Goal: Task Accomplishment & Management: Manage account settings

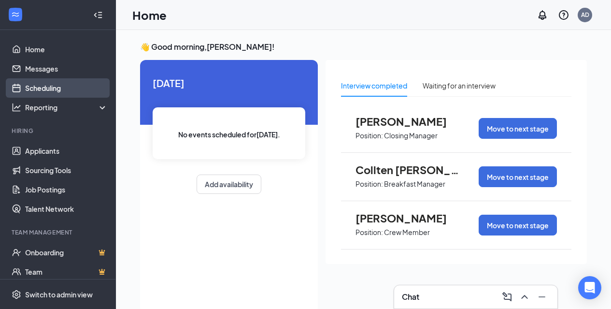
click at [60, 85] on link "Scheduling" at bounding box center [66, 87] width 83 height 19
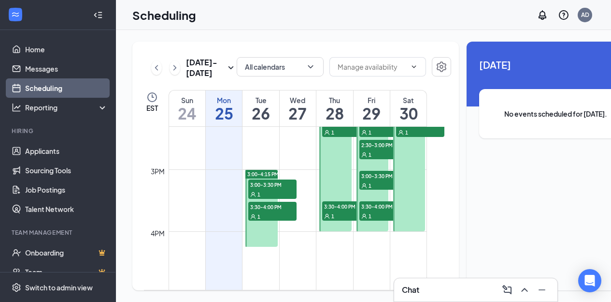
scroll to position [862, 0]
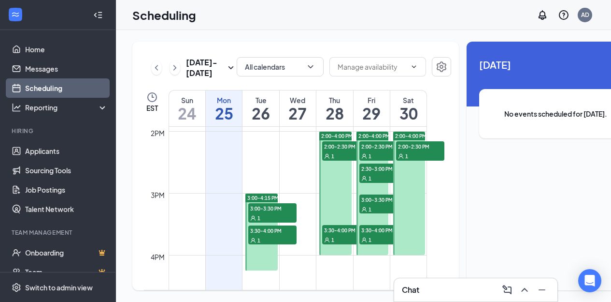
click at [323, 159] on div "1" at bounding box center [346, 156] width 48 height 10
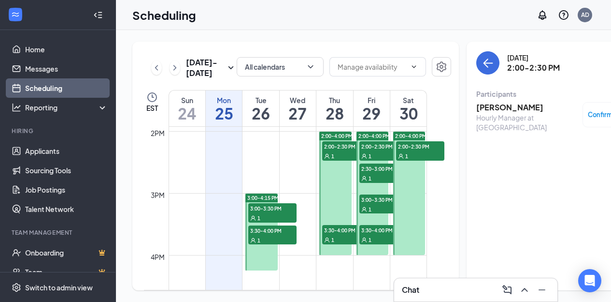
click at [333, 243] on span "1" at bounding box center [333, 239] width 3 height 7
click at [368, 151] on span "2:00-2:30 PM" at bounding box center [384, 146] width 48 height 10
click at [381, 196] on div at bounding box center [373, 192] width 32 height 123
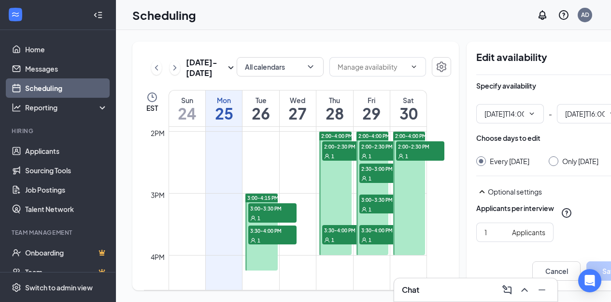
click at [376, 204] on span "3:00-3:30 PM" at bounding box center [384, 199] width 48 height 10
type input "02:00 PM"
type input "04:00 PM"
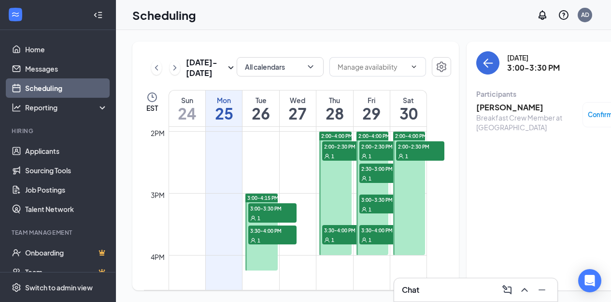
click at [290, 162] on td at bounding box center [298, 153] width 259 height 15
click at [376, 204] on span "3:00-3:30 PM" at bounding box center [384, 199] width 48 height 10
click at [371, 234] on span "3:30-4:00 PM" at bounding box center [384, 230] width 48 height 10
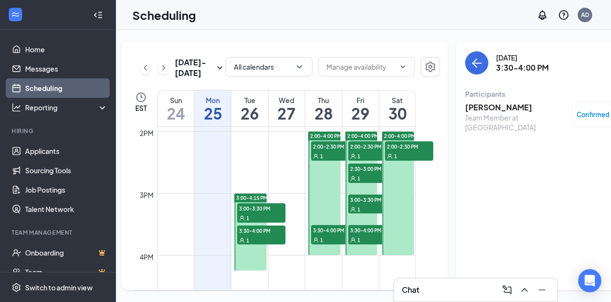
scroll to position [0, 26]
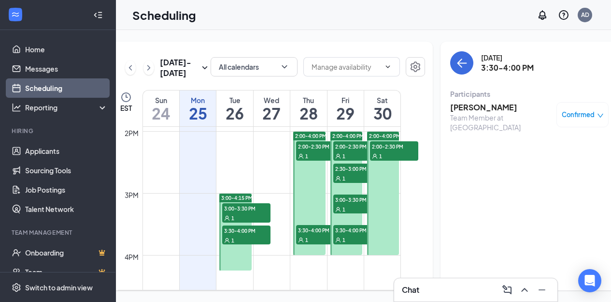
click at [387, 151] on span "2:00-2:30 PM" at bounding box center [394, 146] width 48 height 10
click at [406, 78] on link at bounding box center [415, 67] width 19 height 21
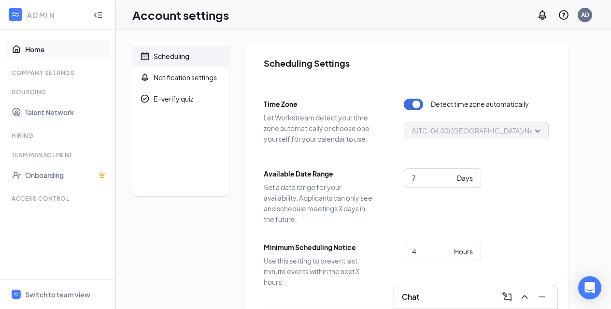
click at [42, 48] on link "Home" at bounding box center [66, 49] width 83 height 19
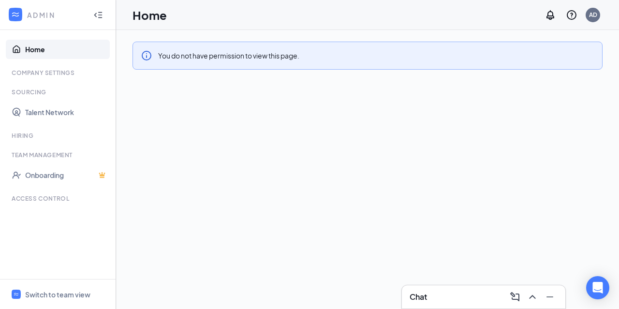
click at [25, 46] on link "Home" at bounding box center [66, 49] width 83 height 19
click at [18, 14] on icon "WorkstreamLogo" at bounding box center [15, 15] width 7 height 4
click at [64, 286] on span "Switch to team view" at bounding box center [66, 293] width 83 height 29
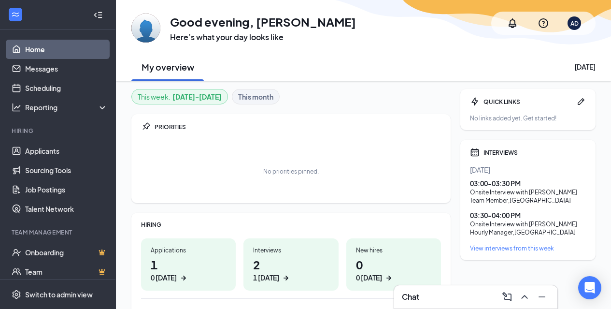
drag, startPoint x: 505, startPoint y: 0, endPoint x: 519, endPoint y: 194, distance: 194.3
click at [519, 194] on div "Onsite Interview with [PERSON_NAME]" at bounding box center [528, 192] width 116 height 8
click at [512, 190] on div "Onsite Interview with [PERSON_NAME]" at bounding box center [528, 192] width 116 height 8
click at [511, 182] on div "03:00 - 03:30 PM" at bounding box center [528, 183] width 116 height 10
